Goal: Task Accomplishment & Management: Use online tool/utility

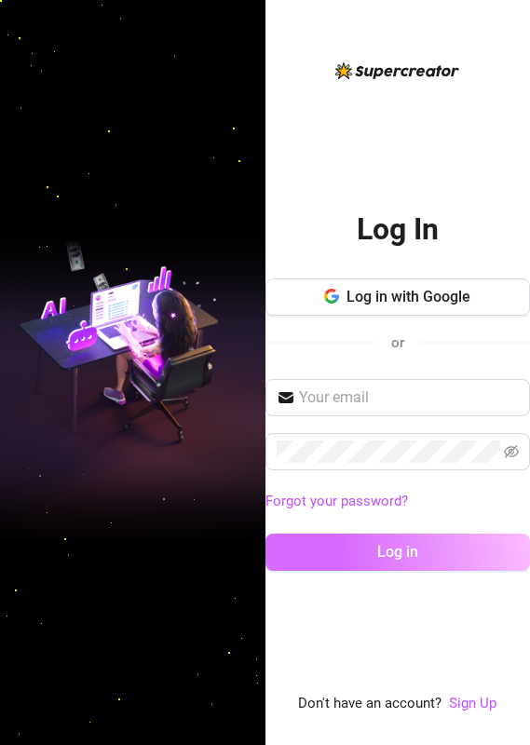
click at [392, 553] on span "Log in" at bounding box center [397, 552] width 41 height 18
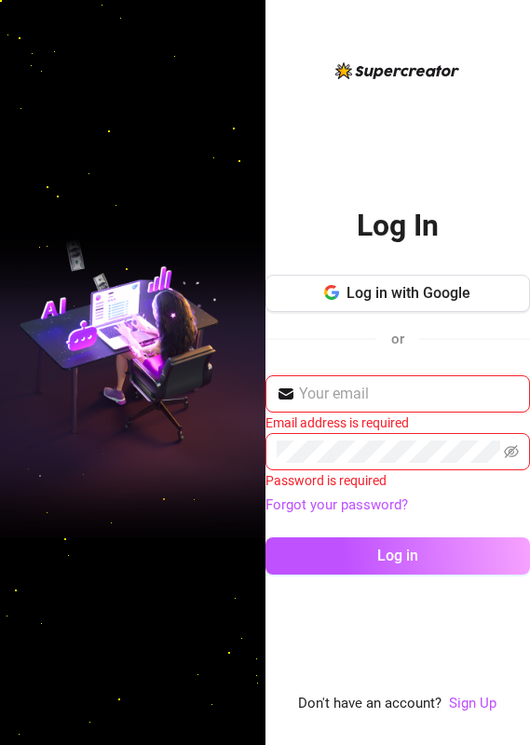
click at [397, 395] on input "text" at bounding box center [409, 394] width 221 height 22
type input "keepsassyph@gmail.com"
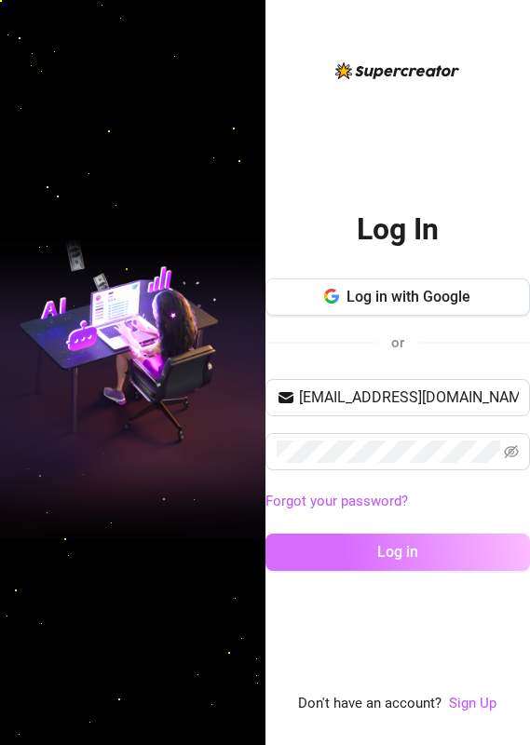
click at [450, 551] on button "Log in" at bounding box center [397, 551] width 265 height 37
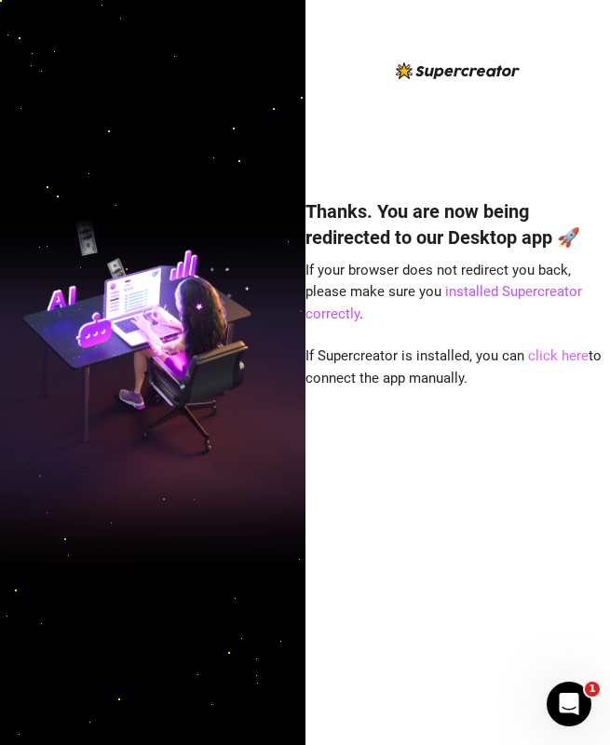
click at [529, 352] on link "click here" at bounding box center [558, 355] width 61 height 17
click at [558, 352] on link "click here" at bounding box center [558, 355] width 61 height 17
click at [550, 358] on link "click here" at bounding box center [558, 355] width 61 height 17
click at [550, 357] on link "click here" at bounding box center [558, 355] width 61 height 17
